Goal: Obtain resource: Download file/media

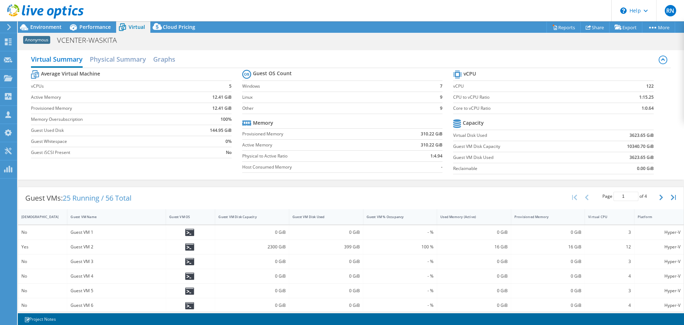
select select "USD"
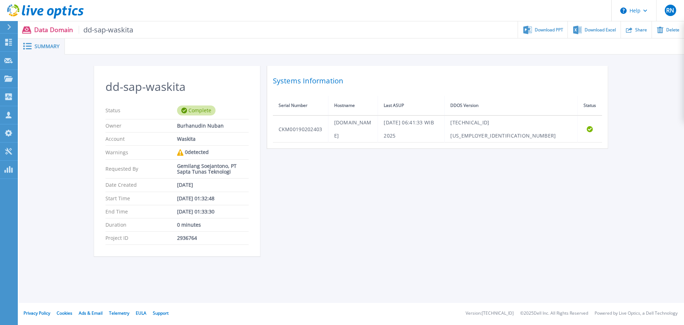
click at [316, 238] on div "dd-sap-waskita Status Complete Owner Burhanudin Nuban Account Waskita Warnings …" at bounding box center [351, 165] width 515 height 199
click at [537, 38] on div at bounding box center [374, 46] width 619 height 16
click at [546, 29] on span "Download PPT" at bounding box center [549, 29] width 28 height 4
click at [597, 21] on div "Download Excel" at bounding box center [594, 29] width 52 height 17
click at [542, 24] on div "Download PPT" at bounding box center [542, 29] width 49 height 17
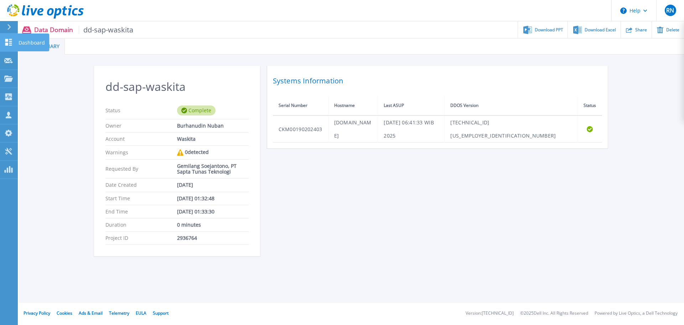
click at [12, 42] on icon at bounding box center [8, 42] width 9 height 7
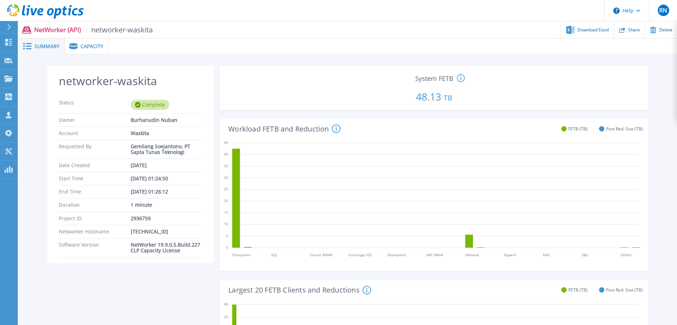
click at [96, 45] on span "Capacity" at bounding box center [91, 46] width 23 height 5
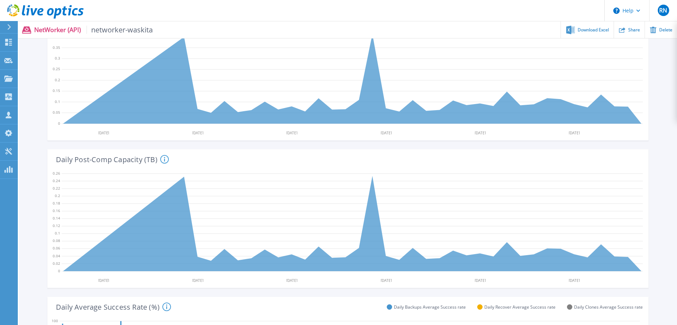
scroll to position [223, 0]
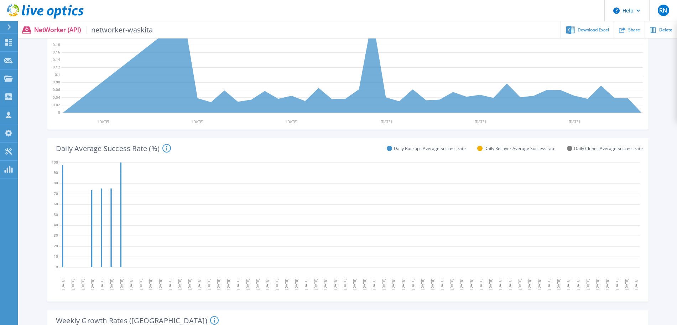
click at [165, 149] on icon at bounding box center [166, 148] width 9 height 9
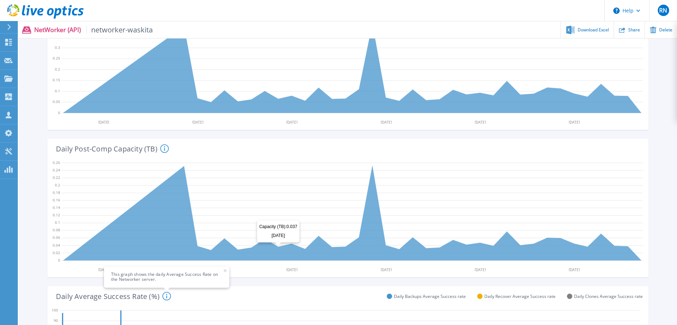
scroll to position [45, 0]
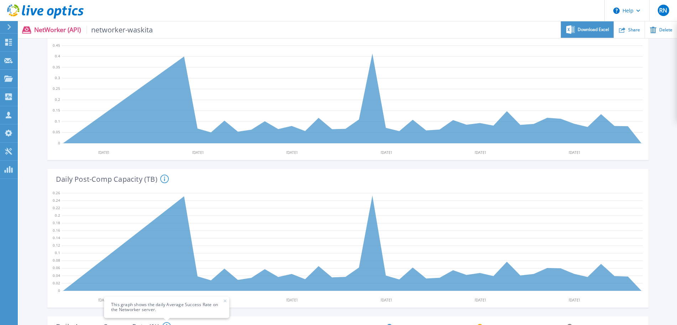
click at [585, 29] on span "Download Excel" at bounding box center [593, 29] width 31 height 4
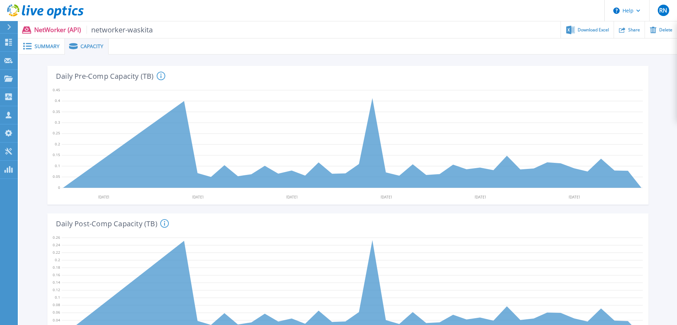
click at [45, 48] on span "Summary" at bounding box center [47, 46] width 25 height 5
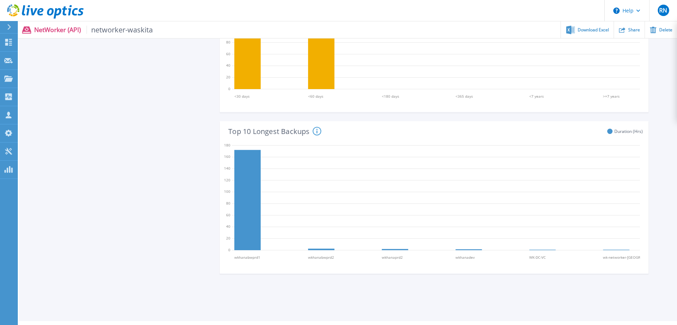
scroll to position [507, 0]
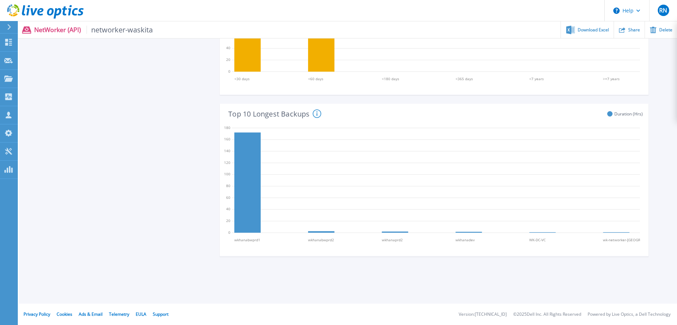
click at [318, 113] on icon at bounding box center [317, 113] width 9 height 9
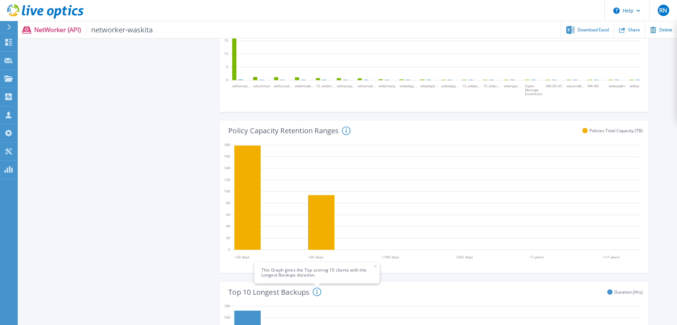
click at [351, 131] on div "Policy Capacity Retention Ranges This Graph gives the Total contributed capacit…" at bounding box center [431, 130] width 423 height 19
click at [349, 131] on icon at bounding box center [346, 130] width 9 height 9
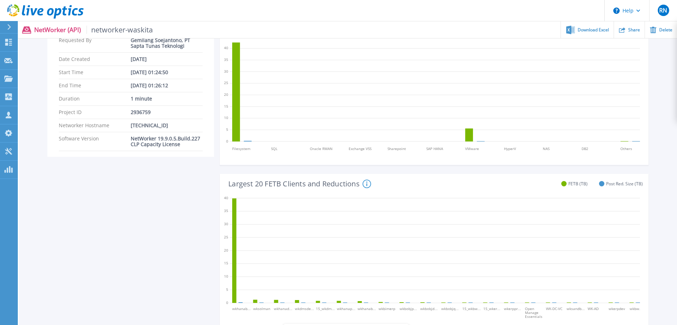
scroll to position [151, 0]
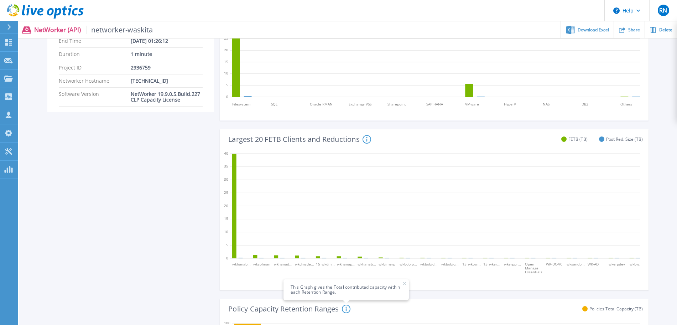
click at [407, 283] on span "This Graph gives the Total contributed capacity within each Retention Range." at bounding box center [345, 289] width 125 height 21
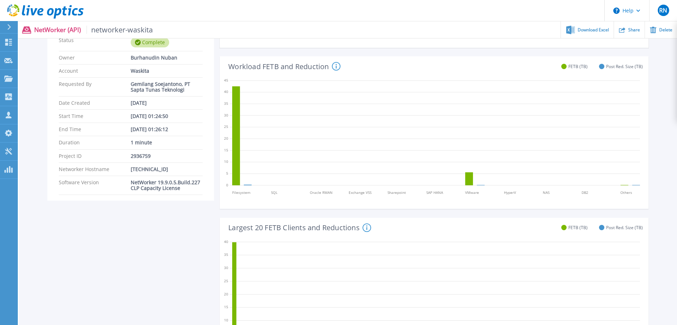
scroll to position [17, 0]
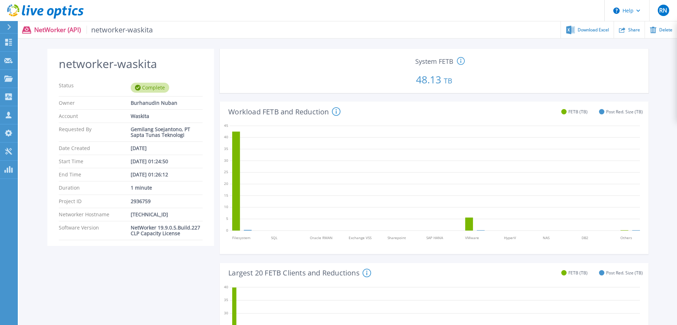
drag, startPoint x: 337, startPoint y: 114, endPoint x: 276, endPoint y: 201, distance: 106.7
click at [336, 114] on icon at bounding box center [336, 111] width 9 height 9
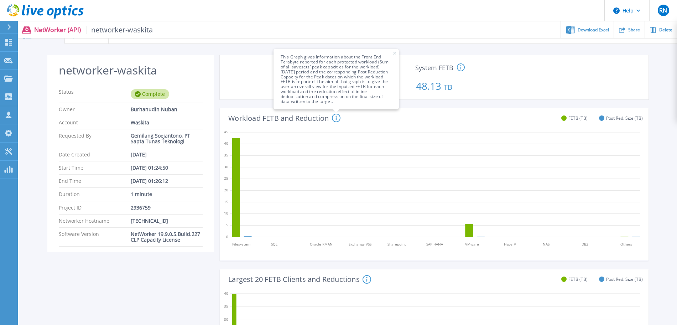
scroll to position [0, 0]
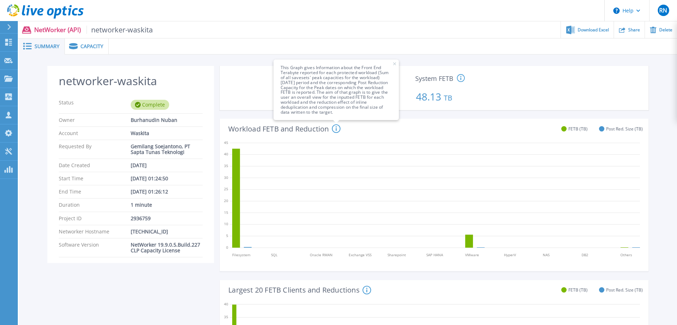
click at [459, 81] on circle at bounding box center [460, 77] width 7 height 7
click at [397, 66] on span "This Graph gives Information about the Front End Terabyte reported for each pro…" at bounding box center [335, 89] width 125 height 61
click at [397, 65] on span "This Graph gives Information about the Front End Terabyte reported for each pro…" at bounding box center [335, 89] width 125 height 61
click at [397, 62] on span "This Graph gives Information about the Front End Terabyte reported for each pro…" at bounding box center [335, 89] width 125 height 61
click at [395, 63] on icon at bounding box center [394, 63] width 3 height 3
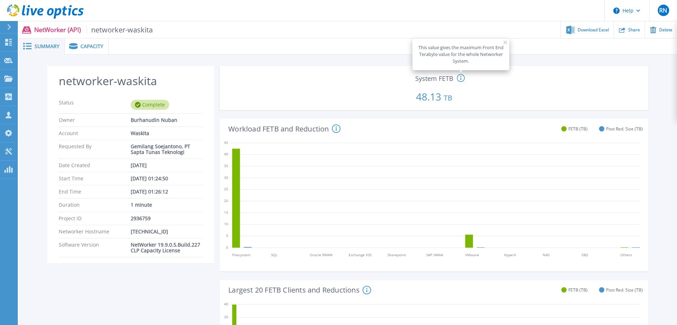
click at [73, 49] on div "Capacity" at bounding box center [87, 46] width 44 height 16
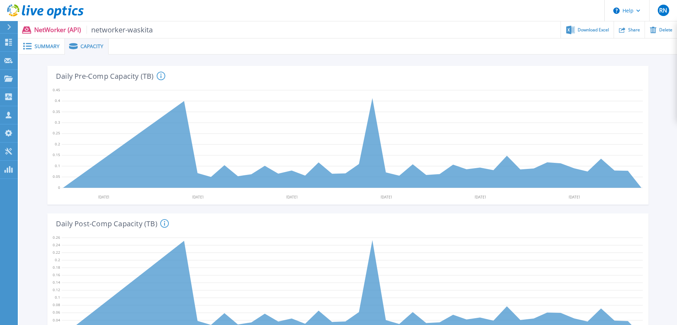
scroll to position [89, 0]
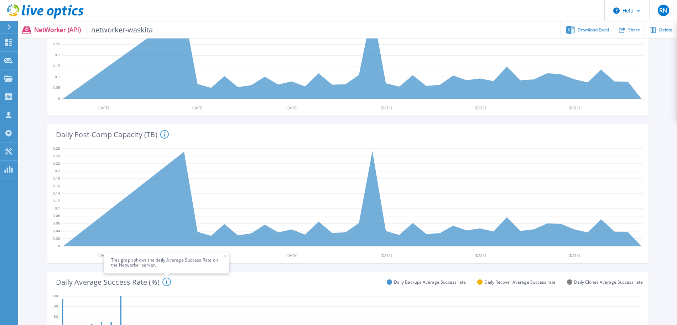
click at [163, 136] on icon at bounding box center [164, 134] width 9 height 9
click at [226, 259] on span "This graph shows the daily Average Success Rate on the Networker server." at bounding box center [166, 262] width 125 height 21
click at [226, 257] on span "This graph shows the daily Average Success Rate on the Networker server." at bounding box center [166, 262] width 125 height 21
click at [225, 255] on icon at bounding box center [225, 256] width 3 height 3
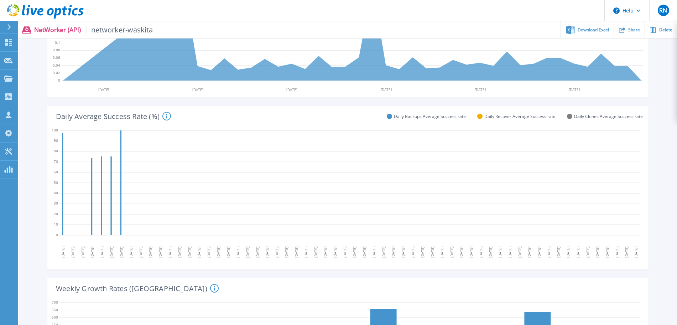
scroll to position [267, 0]
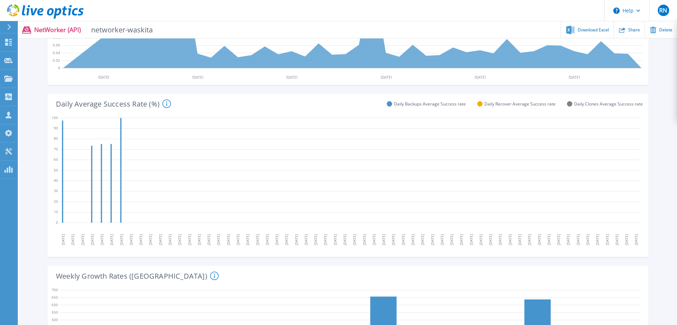
click at [166, 104] on icon at bounding box center [166, 103] width 9 height 9
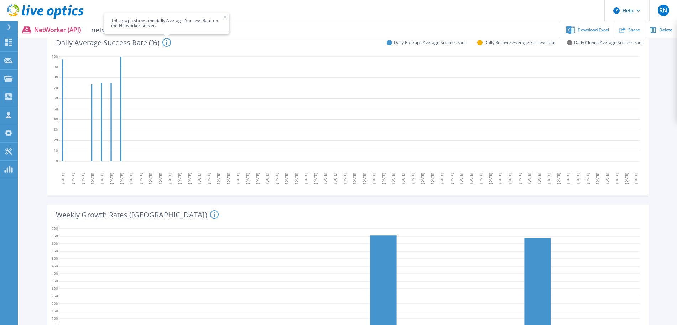
scroll to position [401, 0]
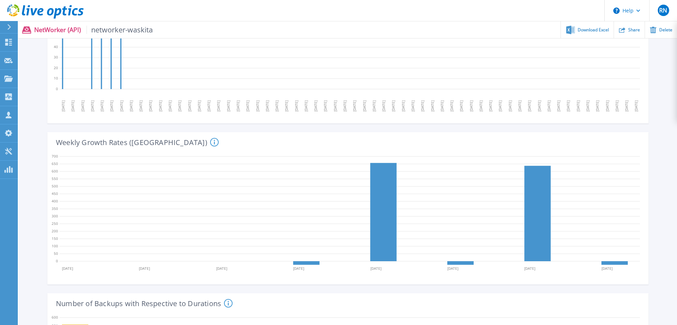
click at [210, 143] on icon at bounding box center [214, 142] width 9 height 9
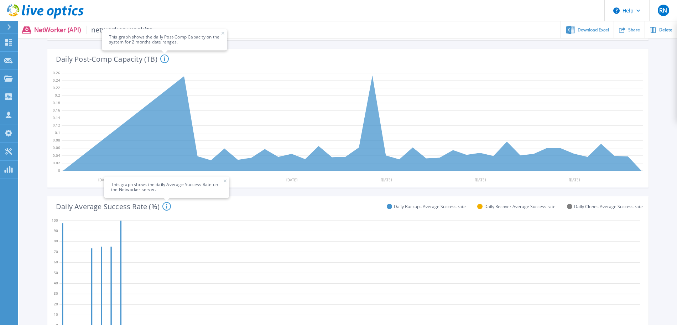
scroll to position [0, 0]
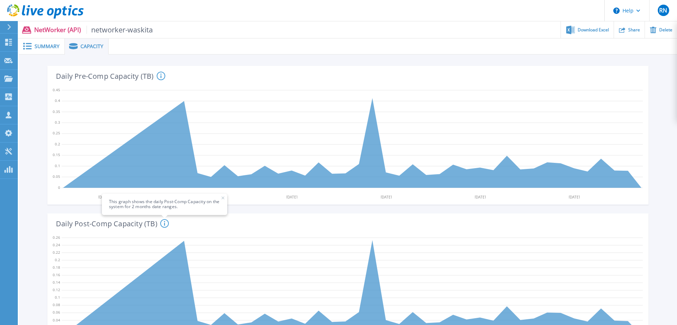
click at [55, 48] on span "Summary" at bounding box center [47, 46] width 25 height 5
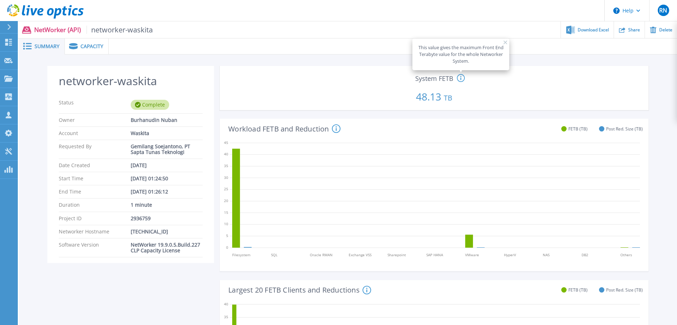
click at [40, 44] on span "Summary" at bounding box center [47, 46] width 25 height 5
click at [4, 42] on link "Dashboard Dashboard" at bounding box center [9, 42] width 18 height 18
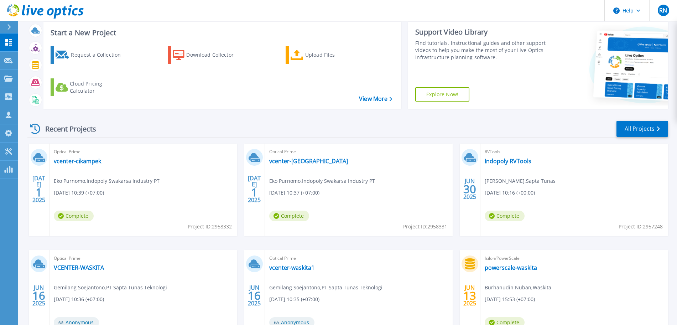
scroll to position [89, 0]
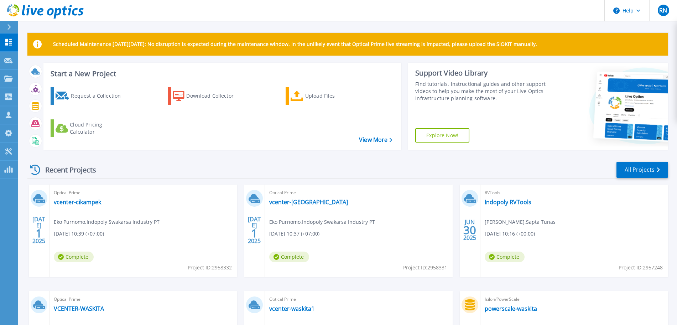
scroll to position [100, 0]
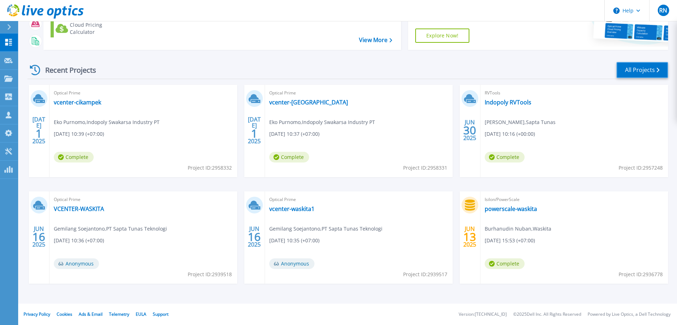
click at [650, 68] on link "All Projects" at bounding box center [642, 70] width 52 height 16
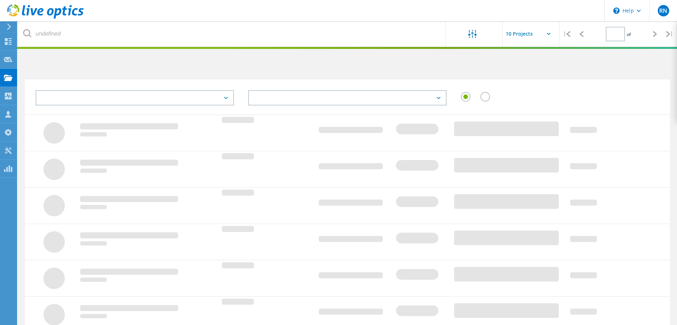
type input "1"
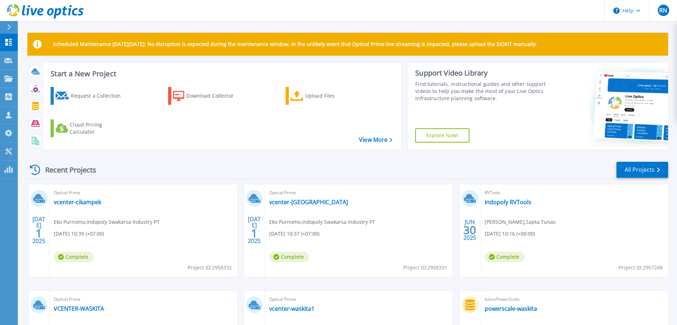
scroll to position [89, 0]
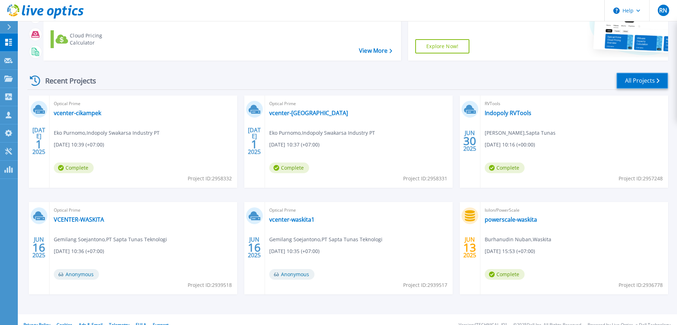
click at [626, 75] on link "All Projects" at bounding box center [642, 81] width 52 height 16
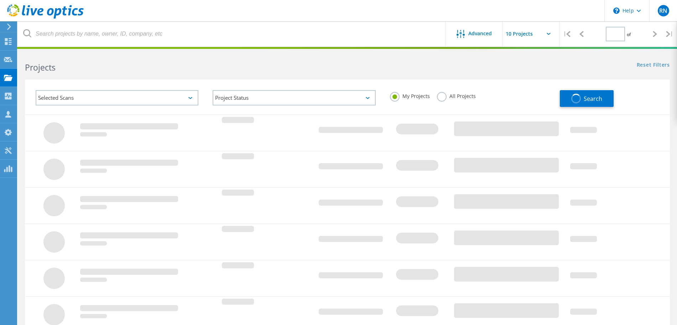
type input "1"
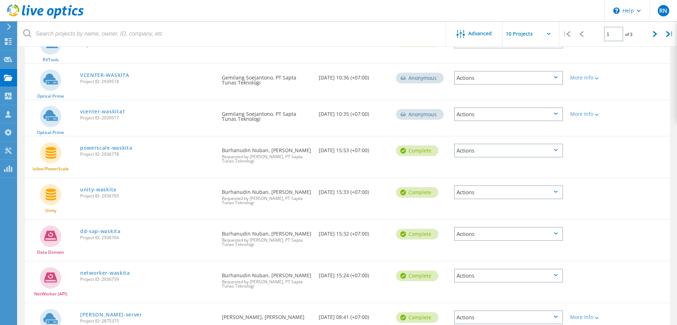
scroll to position [187, 0]
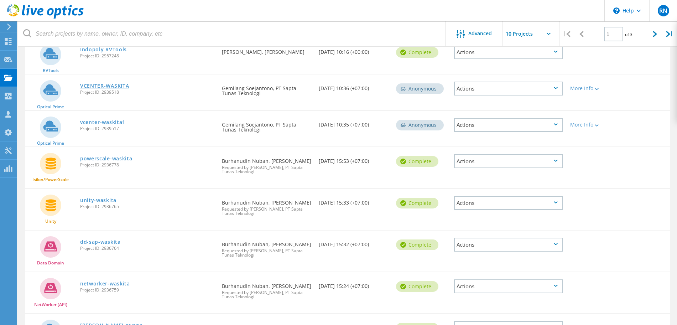
click at [109, 83] on link "VCENTER-WASKITA" at bounding box center [104, 85] width 49 height 5
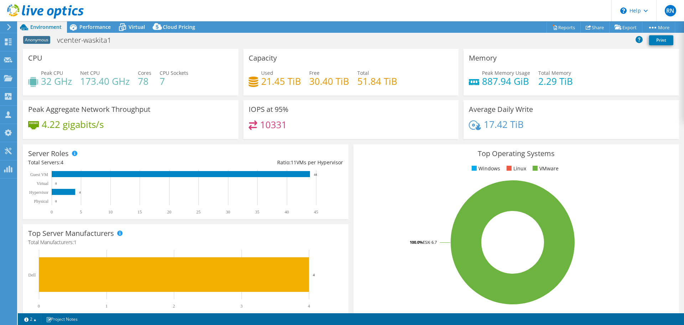
select select "USD"
click at [92, 24] on span "Performance" at bounding box center [94, 27] width 31 height 7
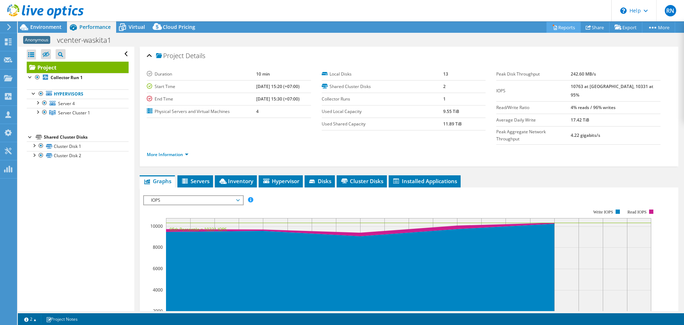
click at [555, 23] on link "Reports" at bounding box center [563, 27] width 34 height 11
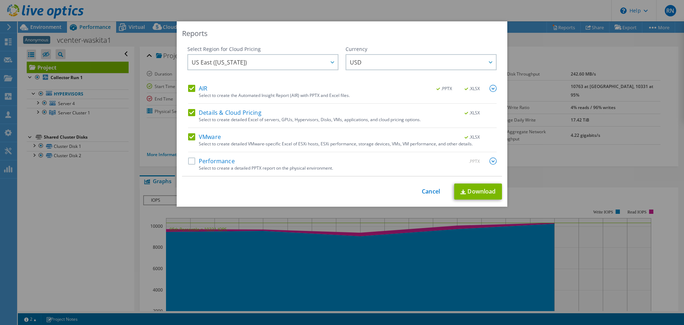
click at [425, 195] on div "This process may take a while, please wait... Cancel Download" at bounding box center [342, 191] width 320 height 16
click at [422, 189] on link "Cancel" at bounding box center [431, 191] width 18 height 7
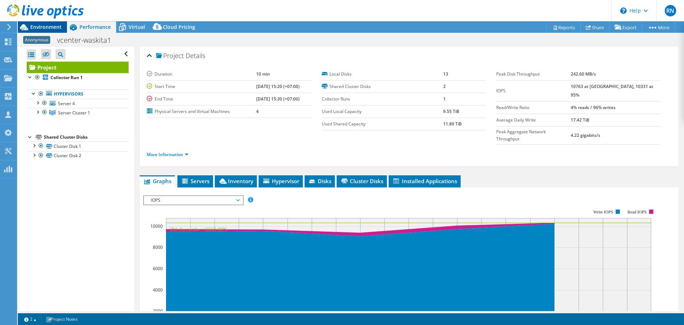
click at [39, 28] on span "Environment" at bounding box center [45, 27] width 31 height 7
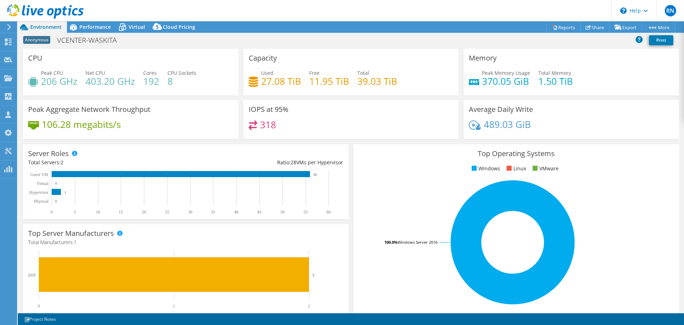
select select "USD"
click at [105, 30] on span "Performance" at bounding box center [94, 27] width 31 height 7
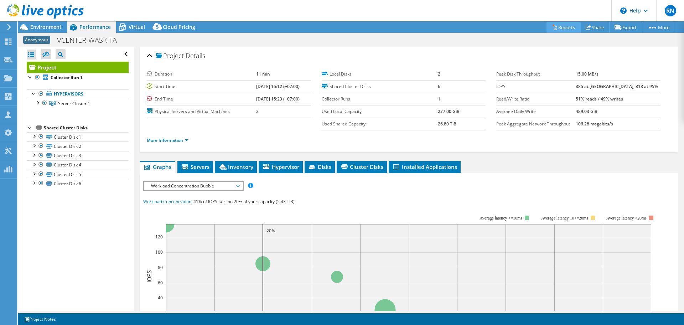
click at [568, 26] on link "Reports" at bounding box center [563, 27] width 34 height 11
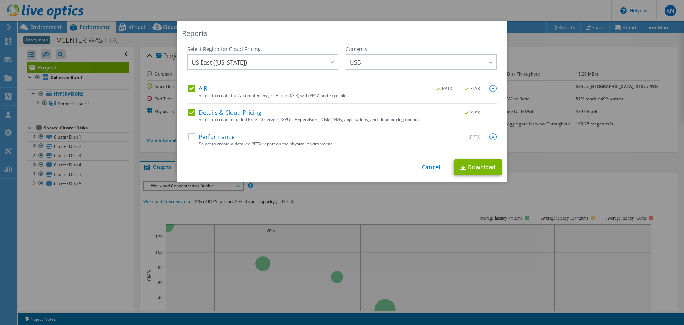
click at [196, 100] on div "AIR .PPTX .XLSX Select to create the Automated Insight Report (AIR) with PPTX a…" at bounding box center [342, 94] width 308 height 19
click at [193, 111] on label "Details & Cloud Pricing" at bounding box center [224, 112] width 73 height 7
click at [0, 0] on input "Details & Cloud Pricing" at bounding box center [0, 0] width 0 height 0
click at [192, 83] on div "Select Region for Cloud Pricing Asia Pacific (Hong Kong) Asia Pacific (Mumbai) …" at bounding box center [262, 65] width 151 height 39
click at [192, 94] on div "AIR .PPTX .XLSX Select to create the Automated Insight Report (AIR) with PPTX a…" at bounding box center [342, 94] width 308 height 19
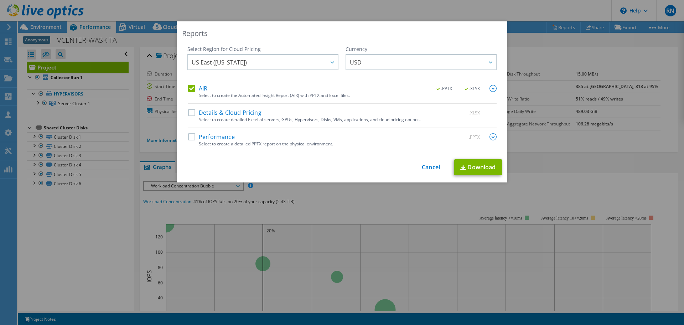
click at [188, 85] on label "AIR" at bounding box center [197, 88] width 19 height 7
click at [0, 0] on input "AIR" at bounding box center [0, 0] width 0 height 0
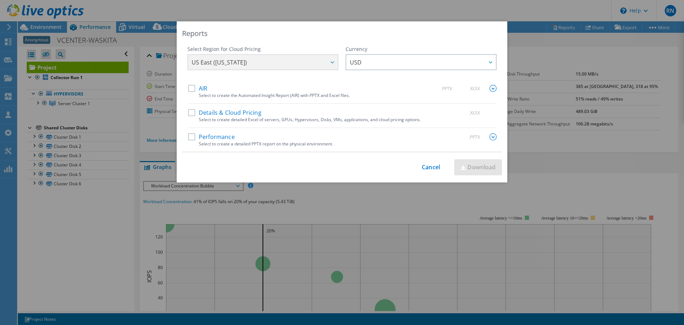
click at [193, 139] on label "Performance" at bounding box center [211, 136] width 47 height 7
click at [0, 0] on input "Performance" at bounding box center [0, 0] width 0 height 0
click at [476, 172] on link "Download" at bounding box center [478, 167] width 48 height 16
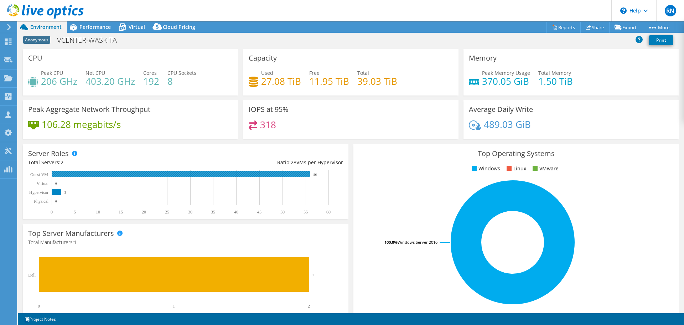
select select "USD"
